Goal: Information Seeking & Learning: Learn about a topic

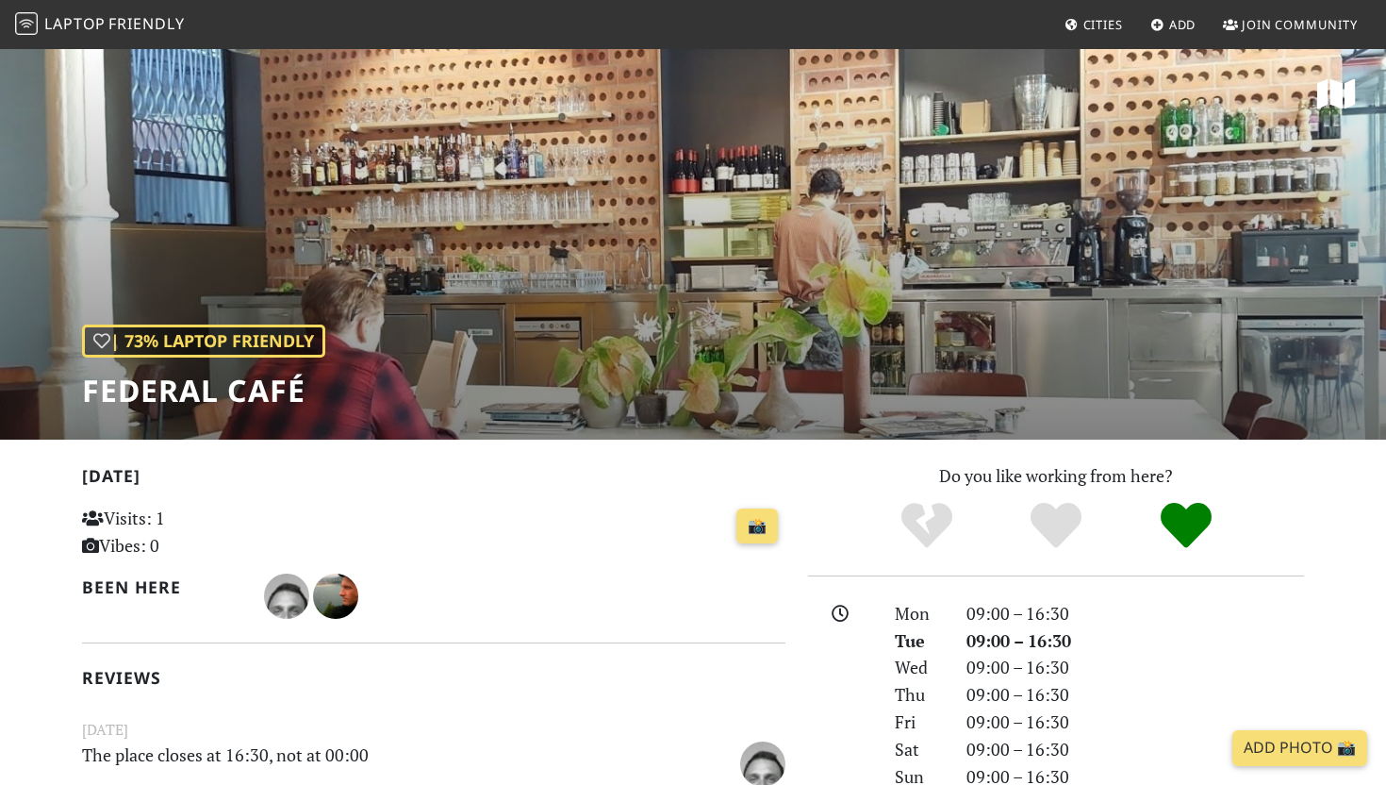
click at [171, 14] on span "Friendly" at bounding box center [145, 23] width 75 height 21
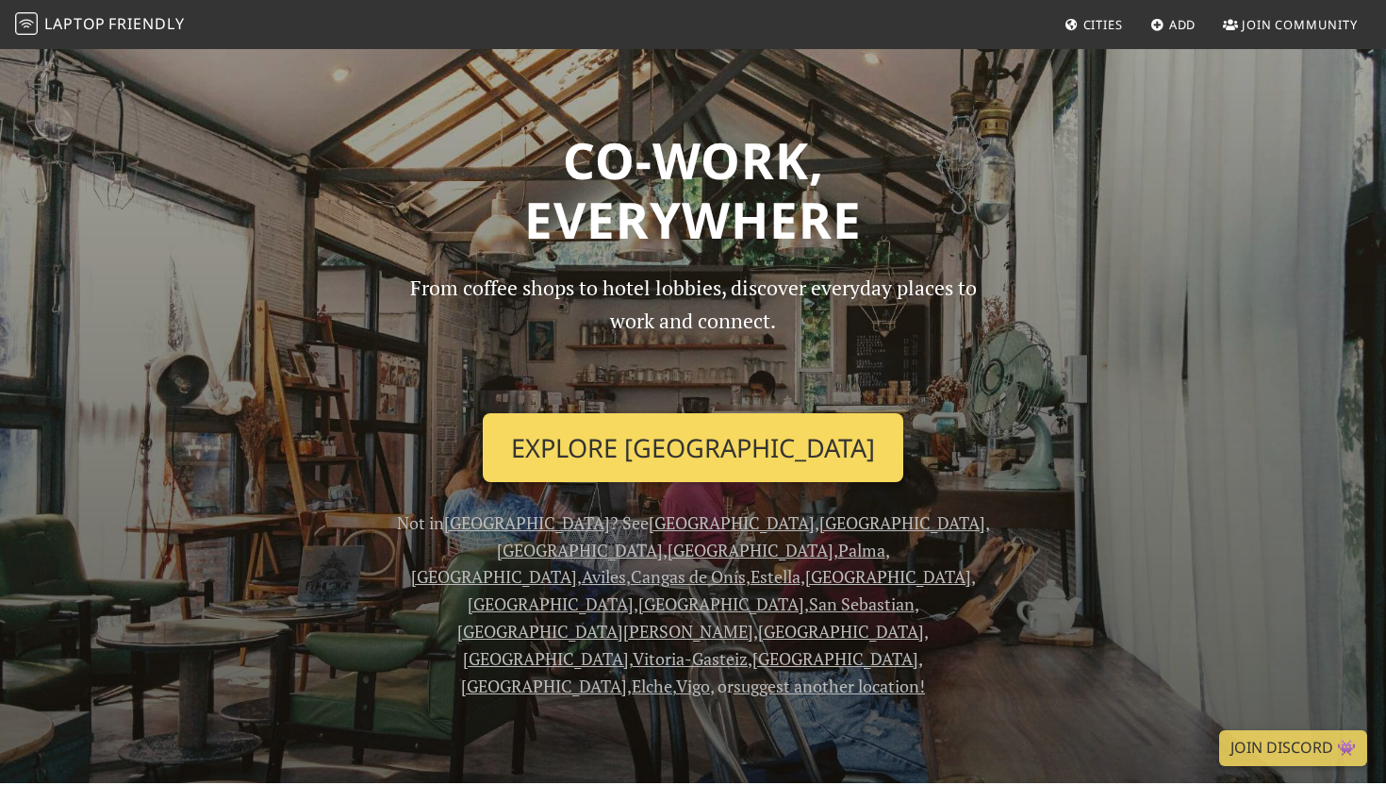
click at [634, 446] on link "Explore Barcelona" at bounding box center [693, 448] width 421 height 70
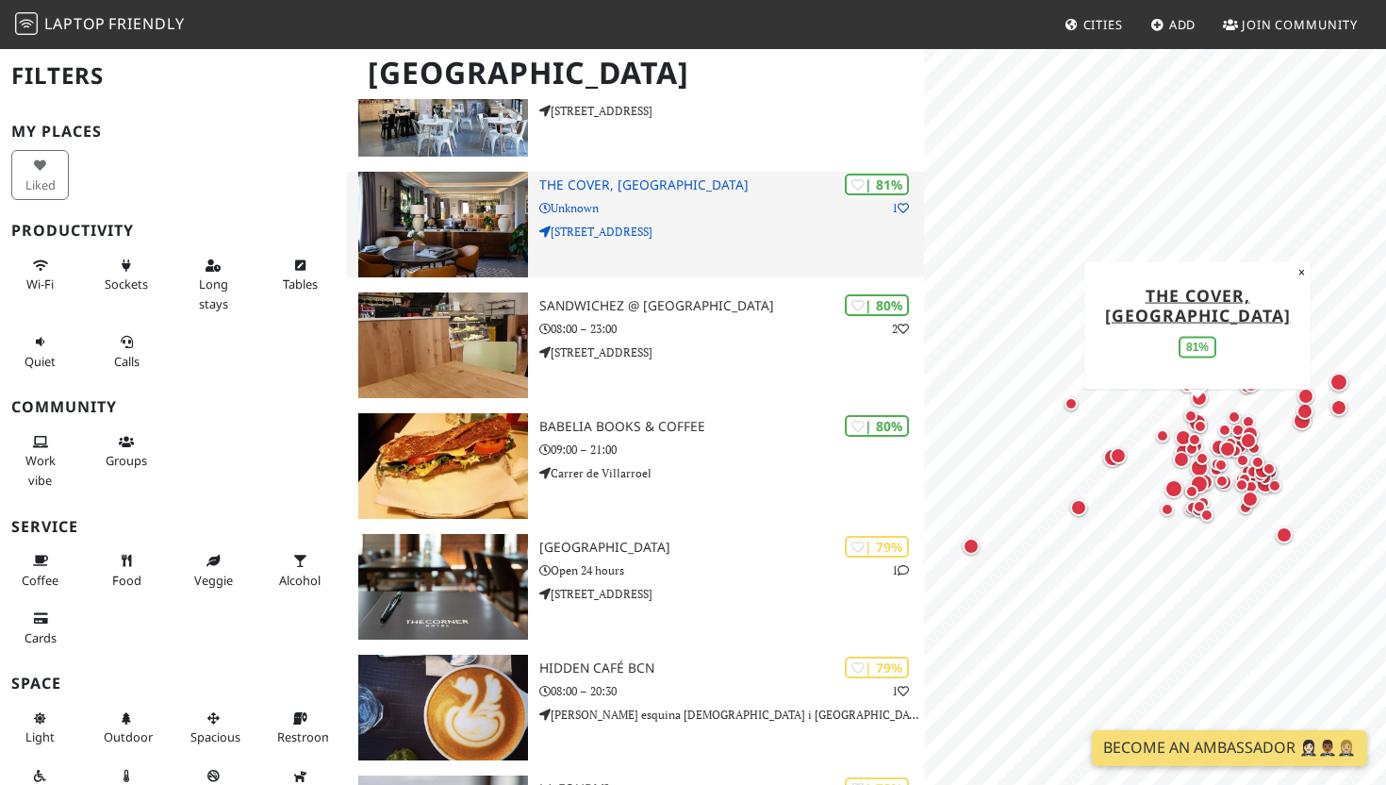
scroll to position [1292, 0]
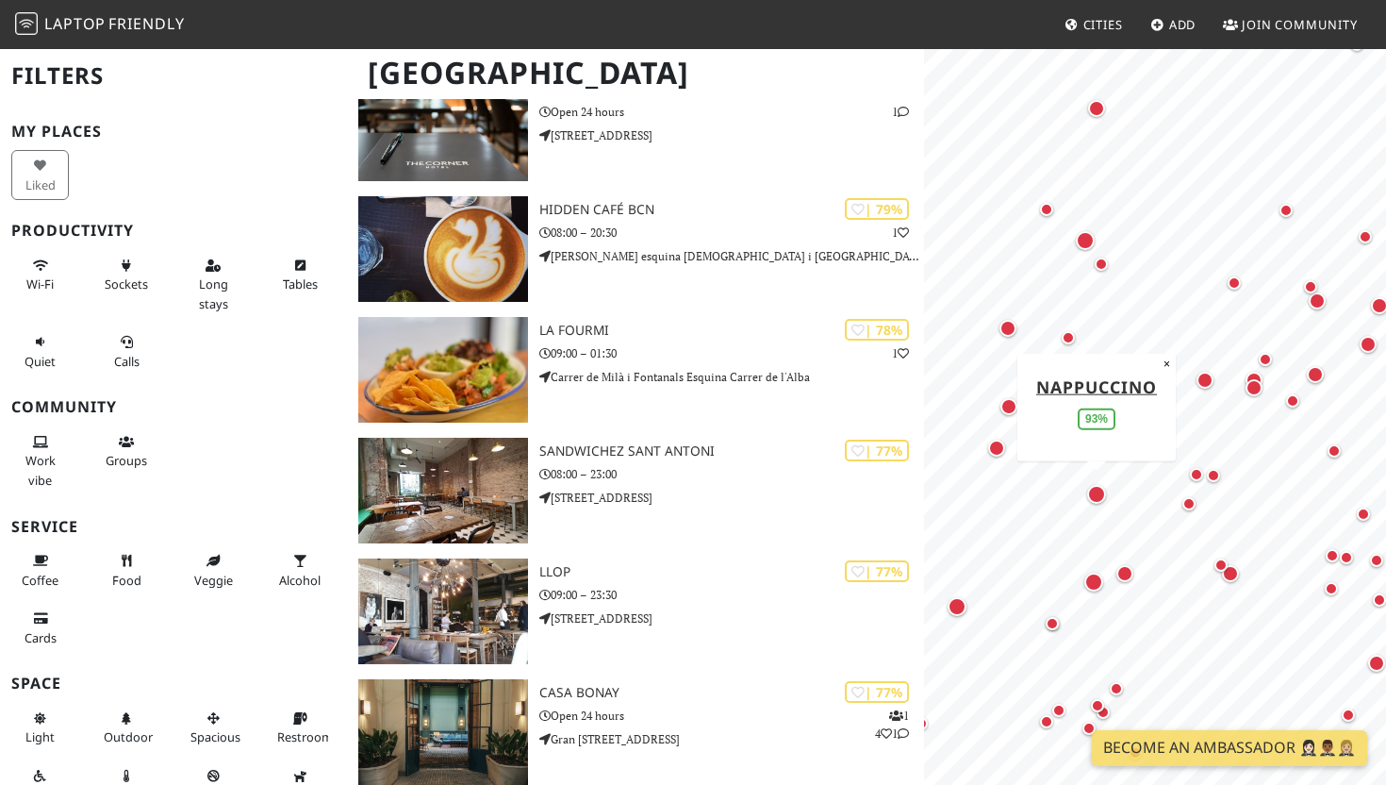
click at [1101, 492] on div "Map marker" at bounding box center [1096, 494] width 19 height 19
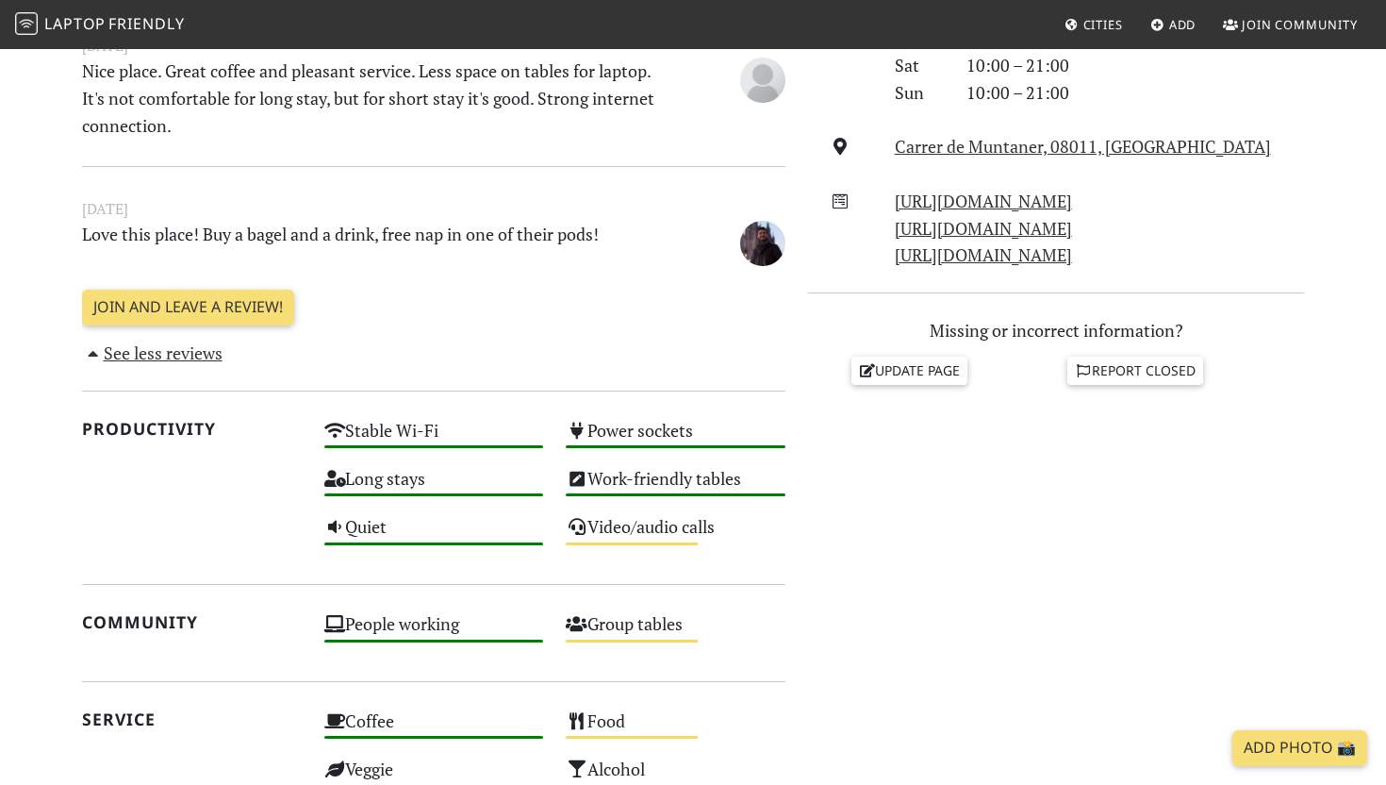
scroll to position [689, 0]
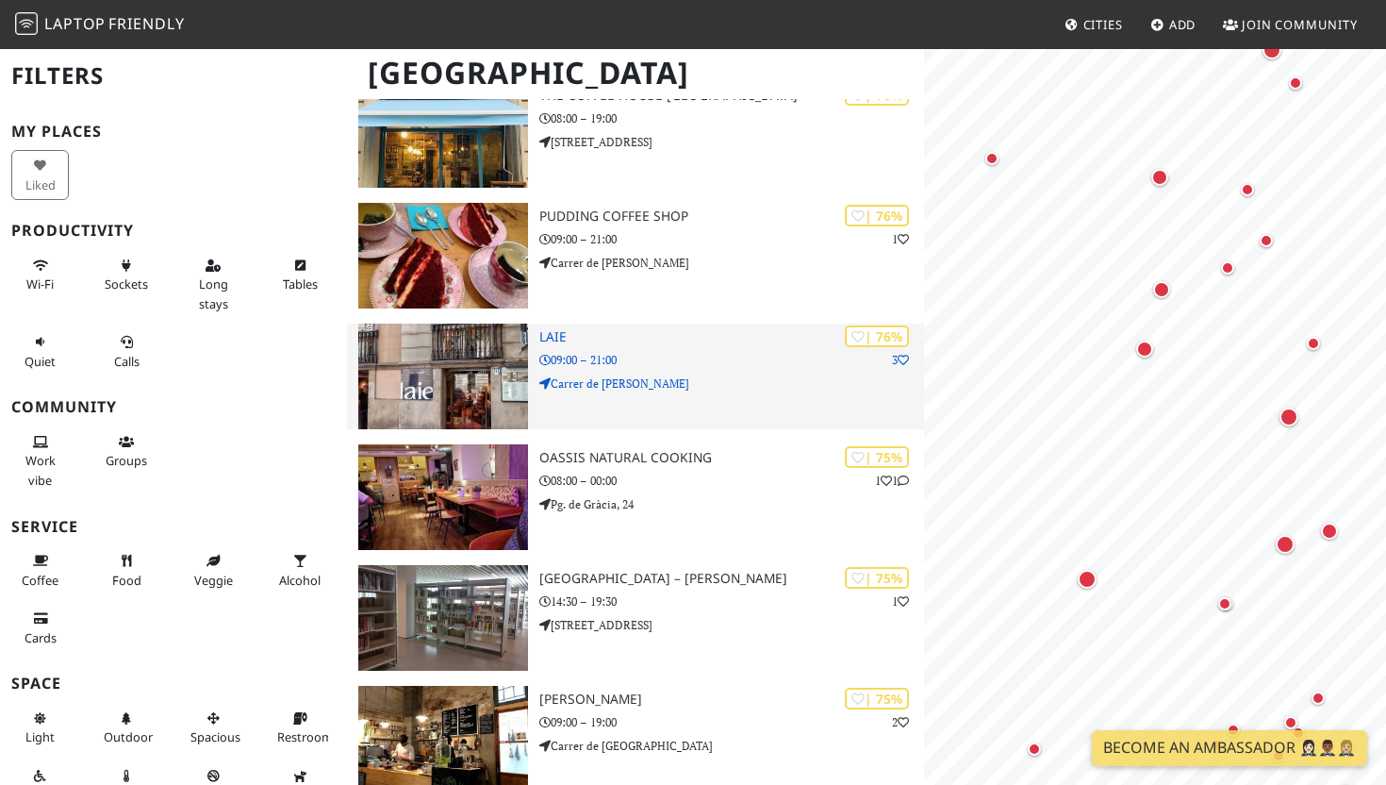
scroll to position [2593, 0]
